Goal: Information Seeking & Learning: Learn about a topic

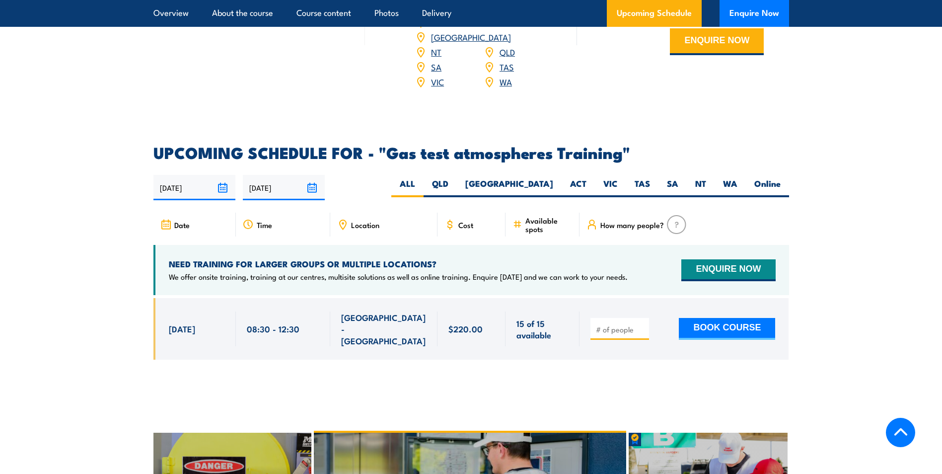
scroll to position [1540, 0]
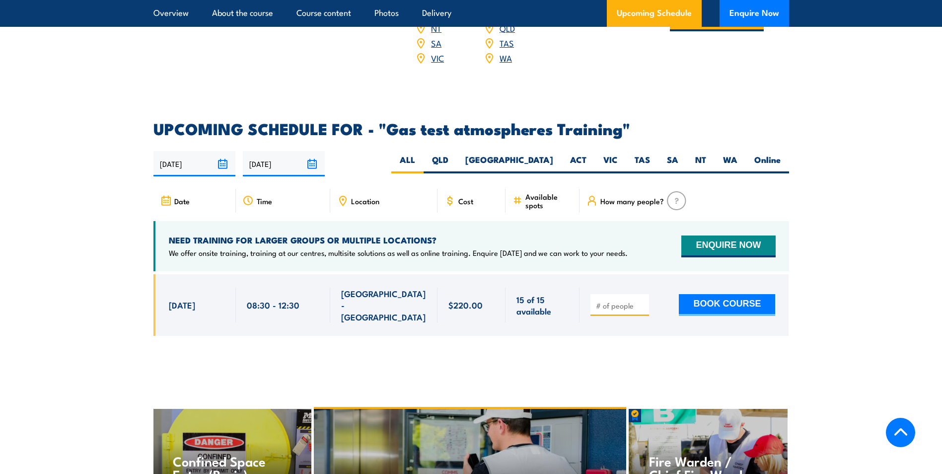
click at [457, 154] on label "QLD" at bounding box center [440, 163] width 33 height 19
click at [455, 154] on input "QLD" at bounding box center [452, 157] width 6 height 6
radio input "true"
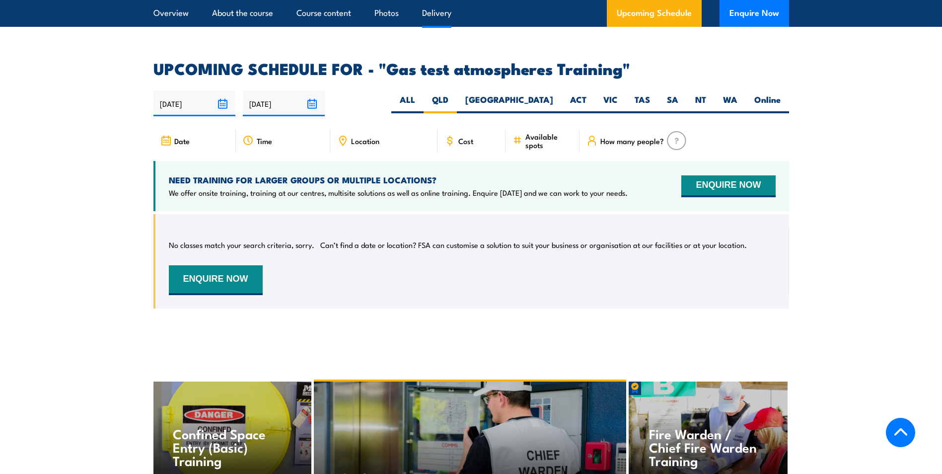
scroll to position [1646, 0]
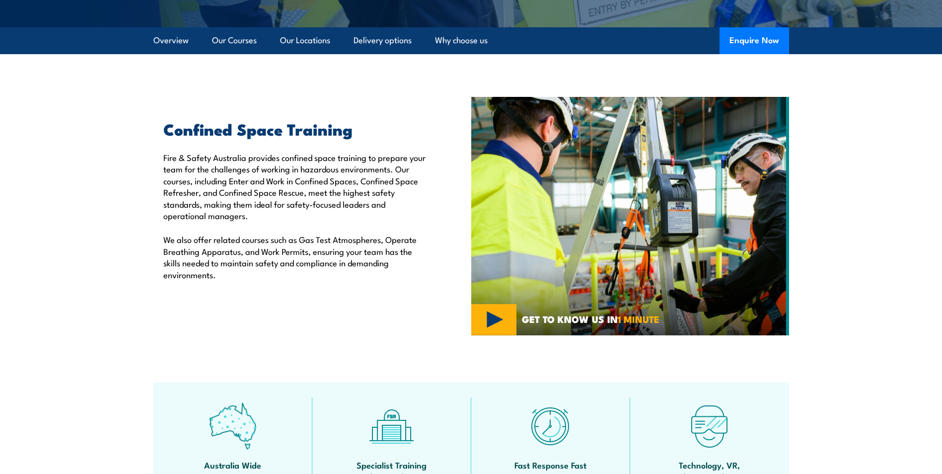
scroll to position [149, 0]
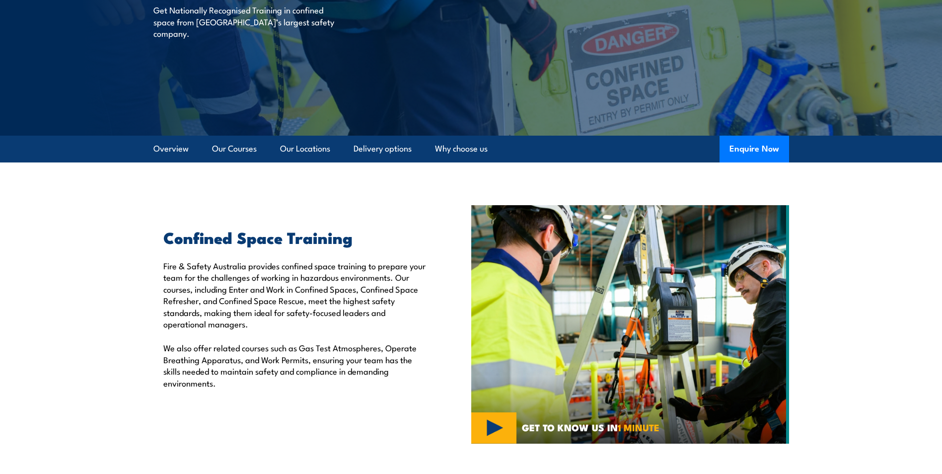
click at [232, 150] on link "Our Courses" at bounding box center [234, 149] width 45 height 26
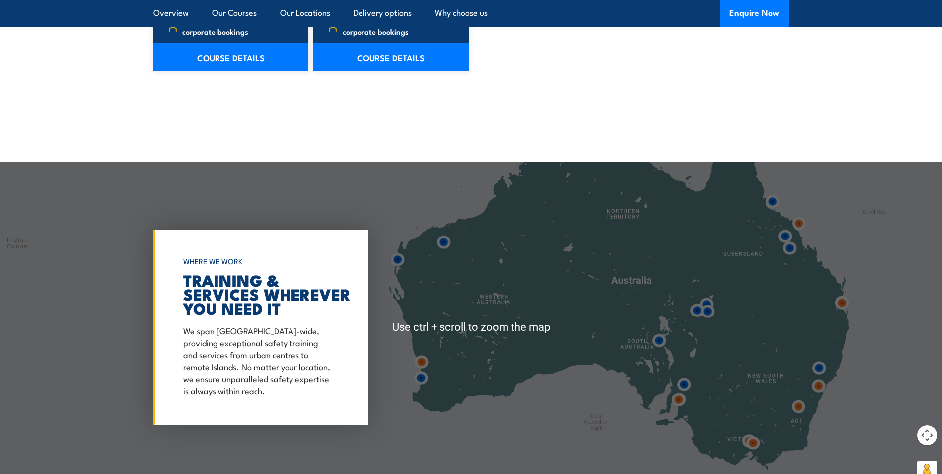
scroll to position [1250, 0]
